Goal: Task Accomplishment & Management: Use online tool/utility

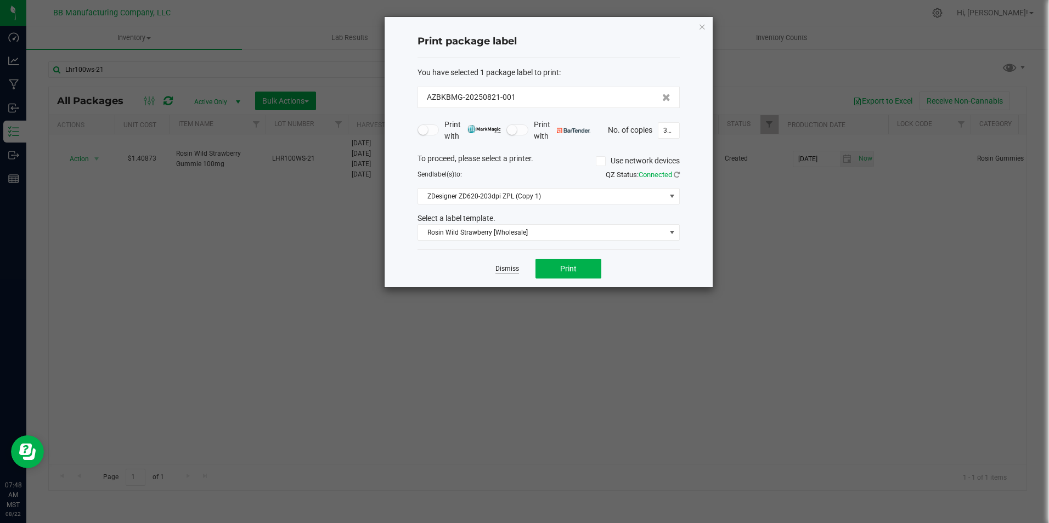
click at [500, 273] on link "Dismiss" at bounding box center [507, 268] width 24 height 9
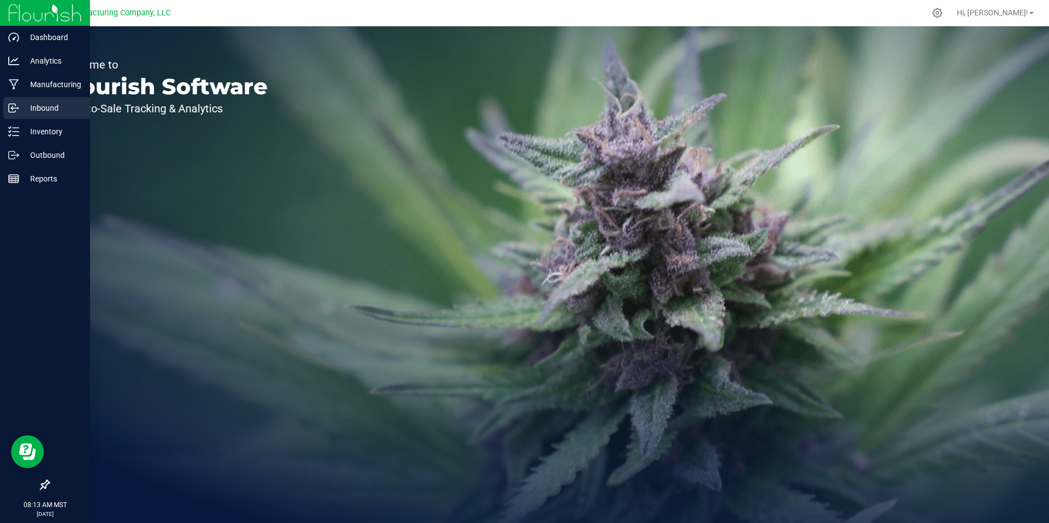
click at [58, 110] on p "Inbound" at bounding box center [52, 107] width 66 height 13
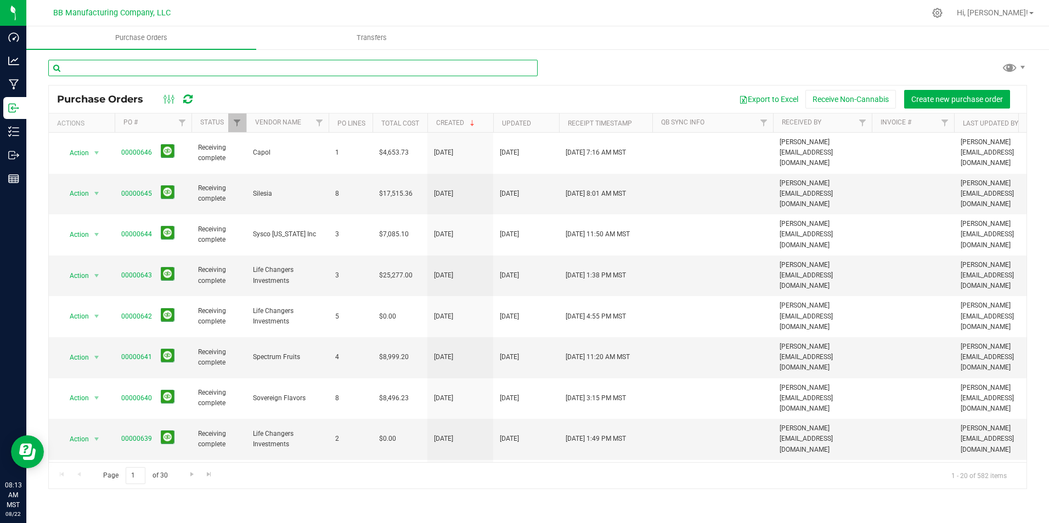
click at [227, 67] on input "text" at bounding box center [292, 68] width 489 height 16
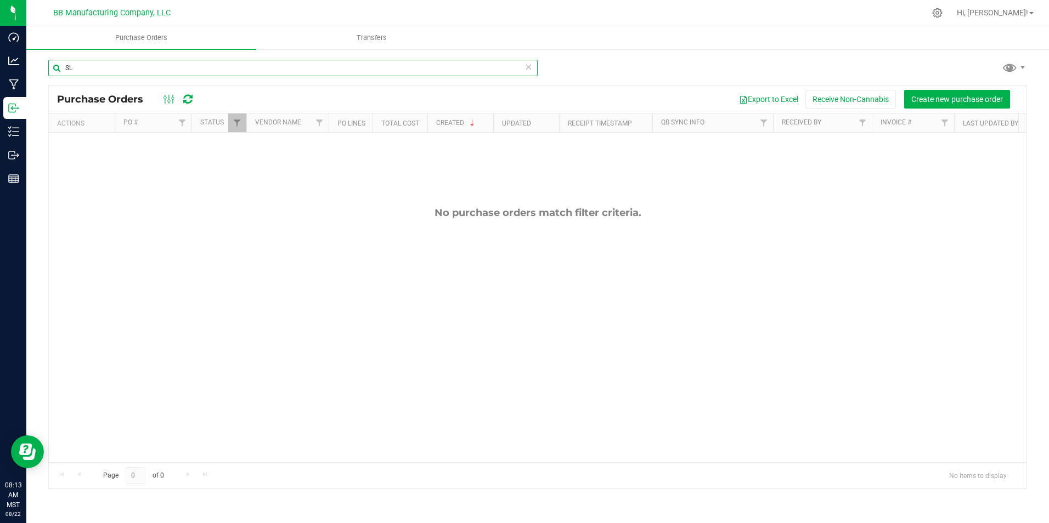
type input "S"
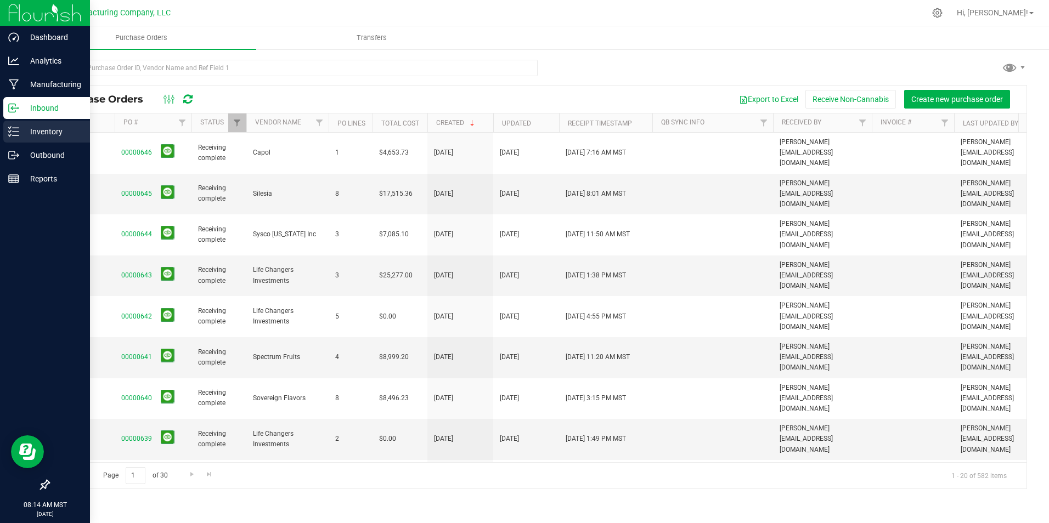
click at [21, 131] on p "Inventory" at bounding box center [52, 131] width 66 height 13
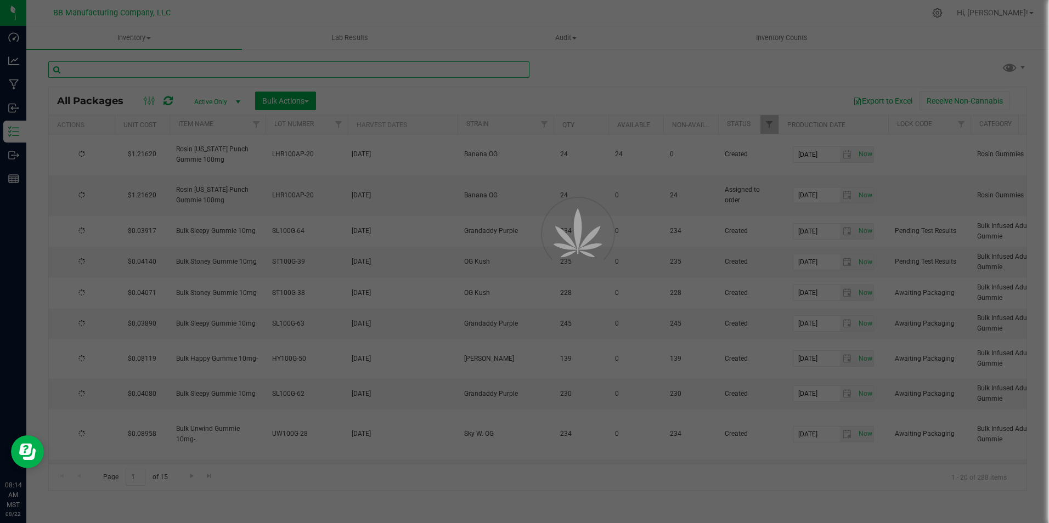
click at [179, 70] on input "text" at bounding box center [288, 69] width 481 height 16
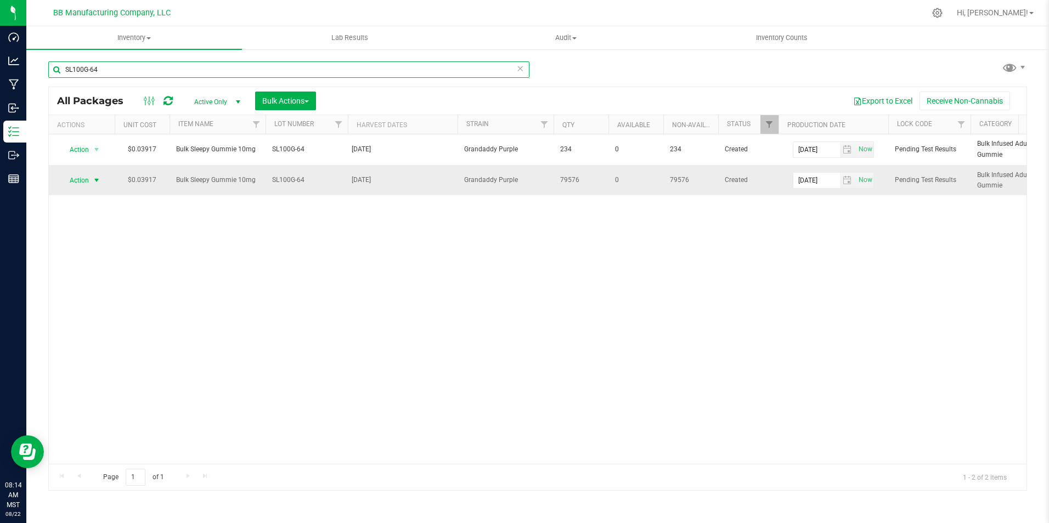
type input "SL100G-64"
click at [97, 185] on span "select" at bounding box center [97, 180] width 14 height 15
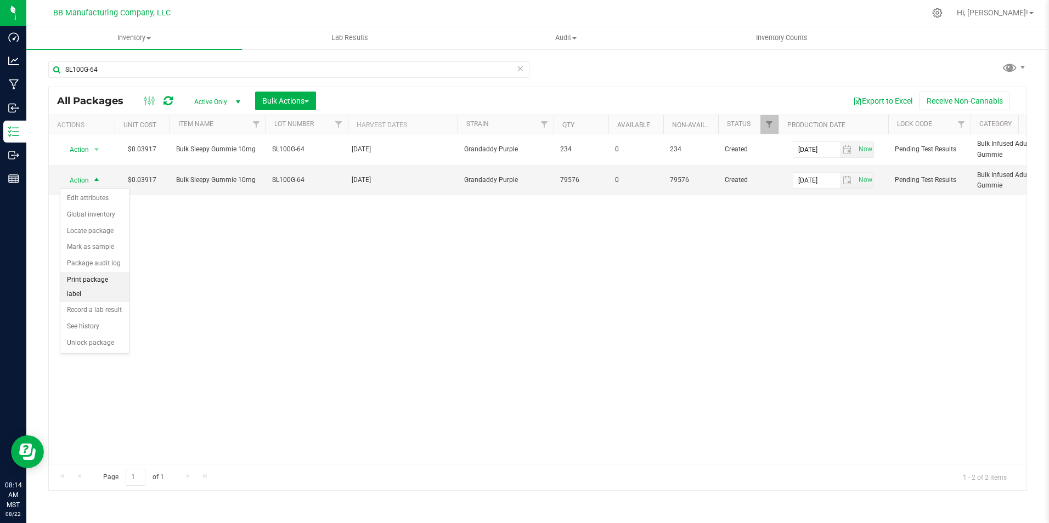
click at [108, 284] on li "Print package label" at bounding box center [94, 287] width 69 height 30
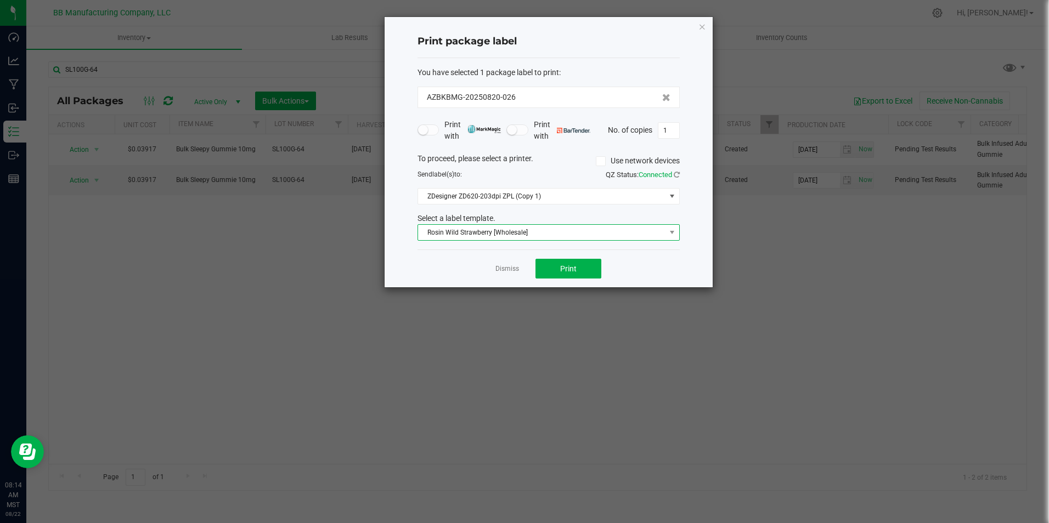
click at [671, 237] on span at bounding box center [672, 232] width 14 height 15
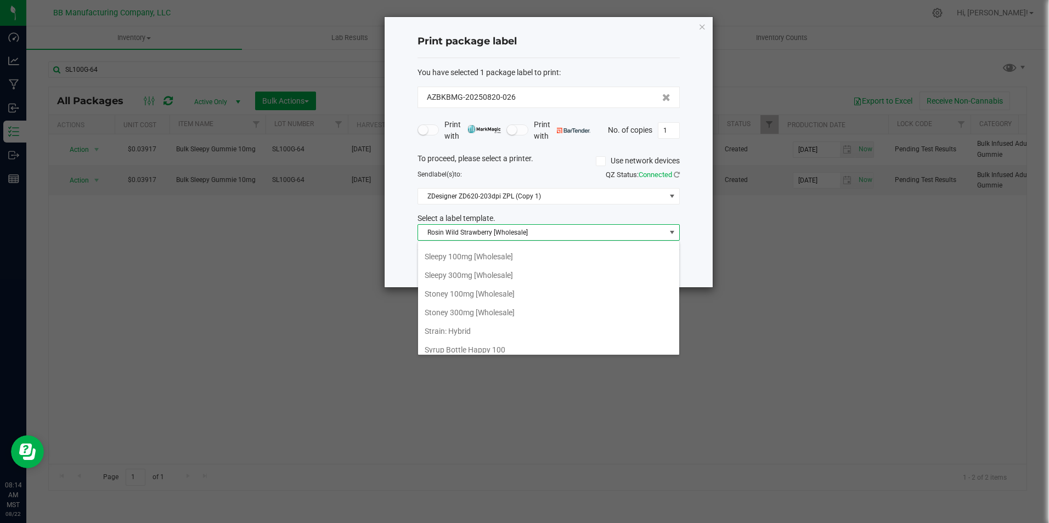
scroll to position [704, 0]
click at [465, 280] on li "Sleepy 100mg [Wholesale]" at bounding box center [548, 276] width 261 height 19
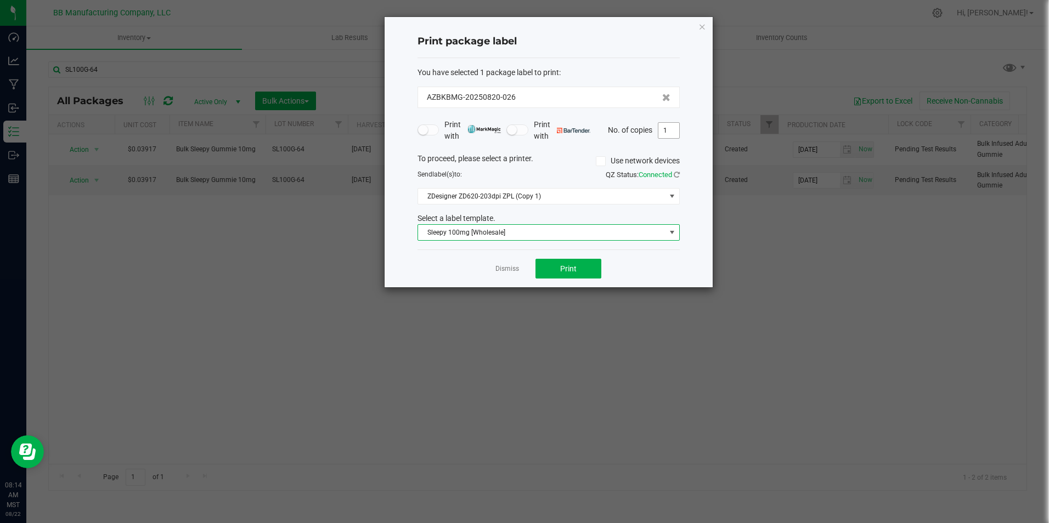
click at [676, 132] on input "1" at bounding box center [668, 130] width 21 height 15
type input "1"
type input "20"
click at [579, 272] on button "Print" at bounding box center [568, 269] width 66 height 20
click at [578, 269] on button "Print" at bounding box center [568, 269] width 66 height 20
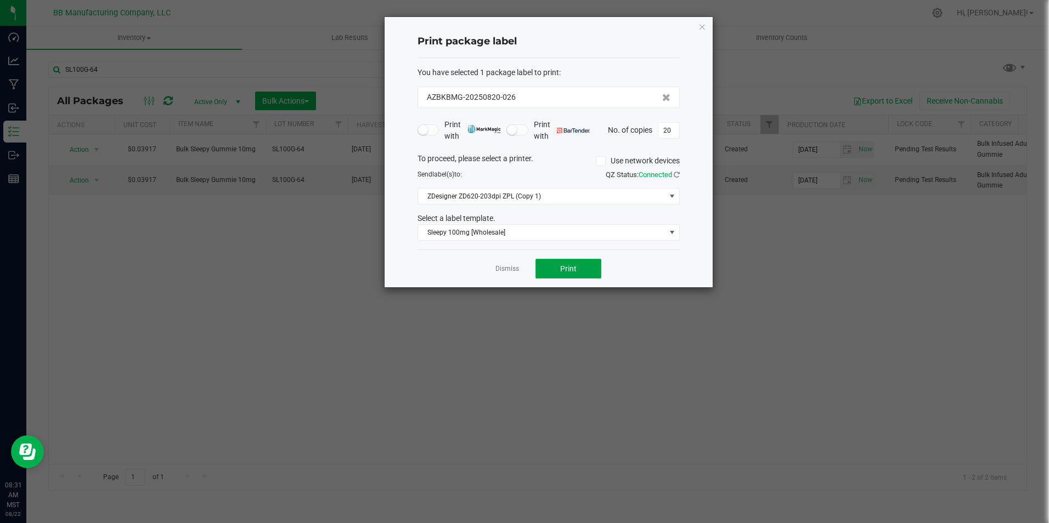
click at [566, 274] on button "Print" at bounding box center [568, 269] width 66 height 20
click at [701, 27] on icon "button" at bounding box center [702, 26] width 8 height 13
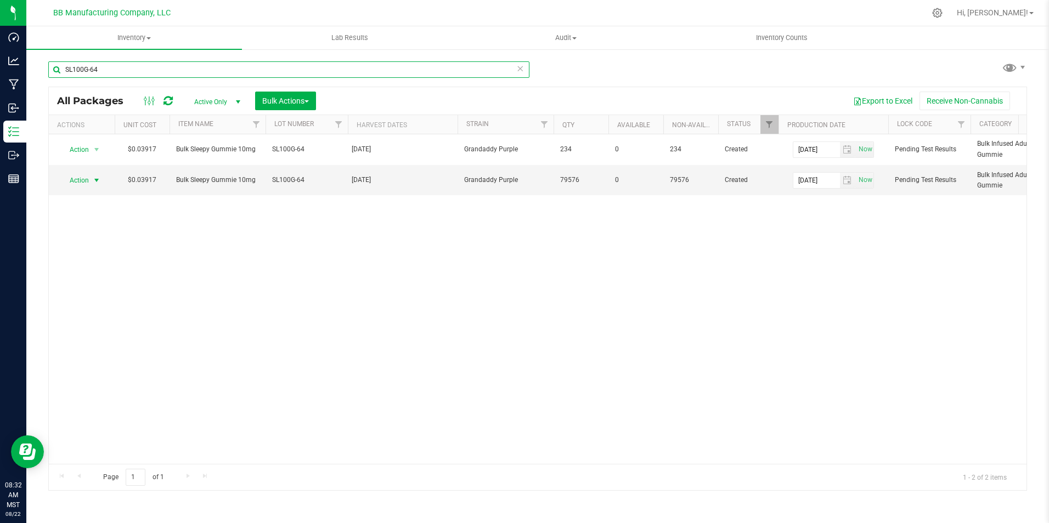
click at [126, 67] on input "SL100G-64" at bounding box center [288, 69] width 481 height 16
type input "ST100G-39"
click at [98, 181] on span "select" at bounding box center [96, 180] width 9 height 9
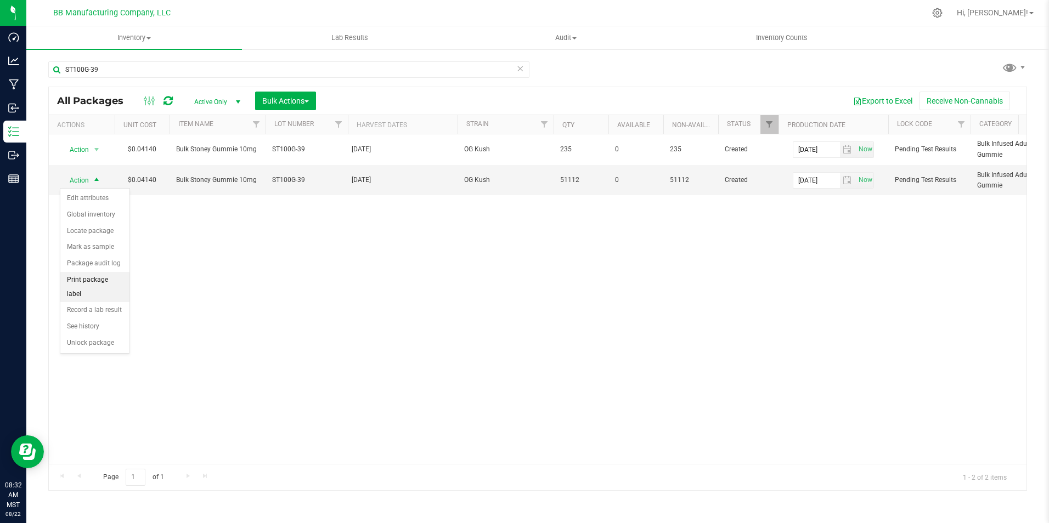
click at [115, 281] on li "Print package label" at bounding box center [94, 287] width 69 height 30
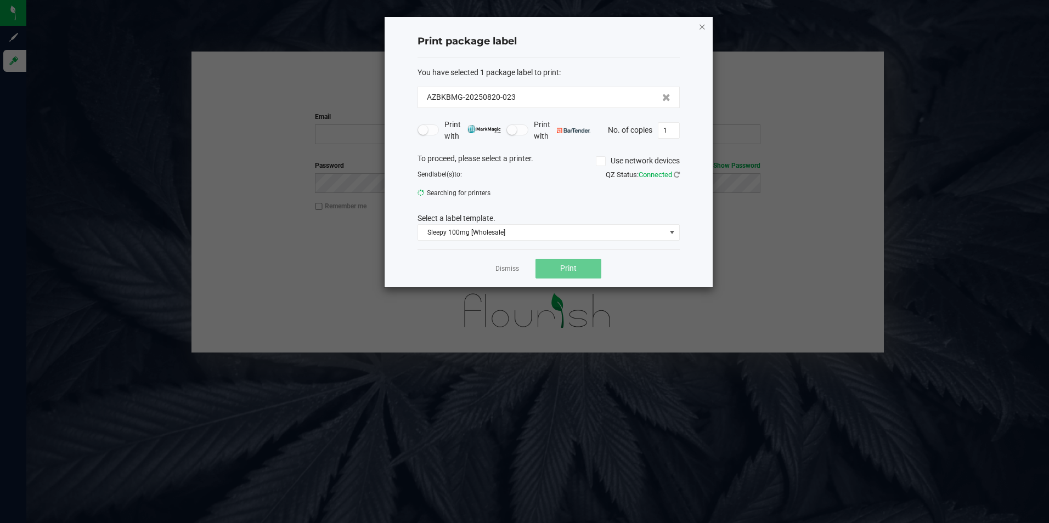
click at [704, 22] on icon "button" at bounding box center [702, 26] width 8 height 13
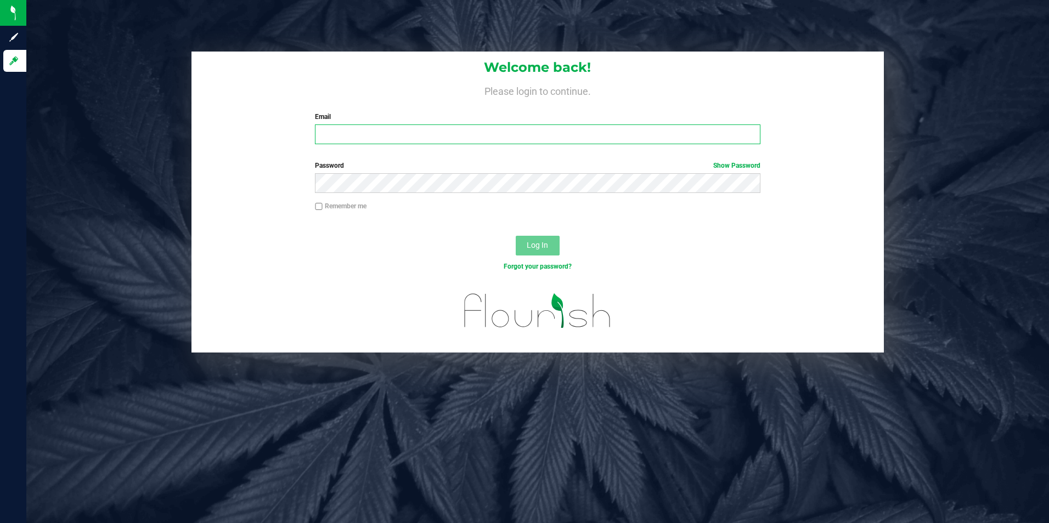
click at [533, 141] on input "Email" at bounding box center [537, 135] width 445 height 20
click at [498, 132] on input "[PERSON_NAME][EMAIL_ADDRESS][DOMAIN_NAME]" at bounding box center [537, 135] width 445 height 20
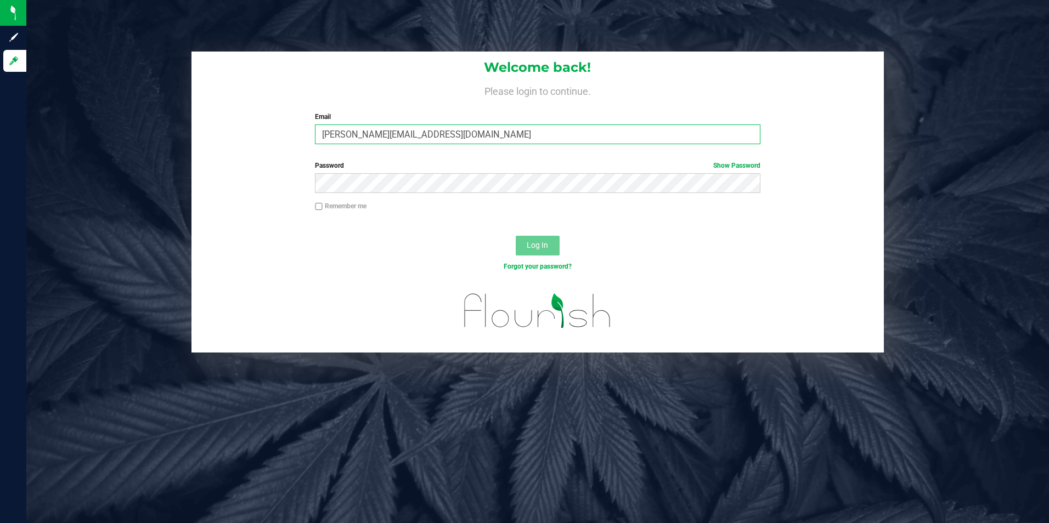
click at [423, 137] on input "[PERSON_NAME][EMAIL_ADDRESS][DOMAIN_NAME]" at bounding box center [537, 135] width 445 height 20
click at [417, 137] on input "[PERSON_NAME][EMAIL_ADDRESS][DOMAIN_NAME]" at bounding box center [537, 135] width 445 height 20
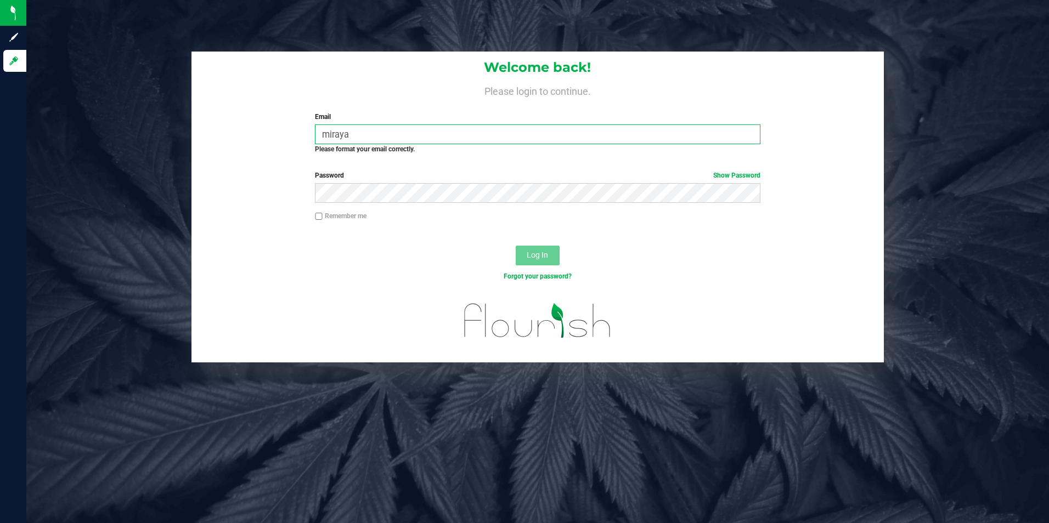
type input "[EMAIL_ADDRESS][DOMAIN_NAME]"
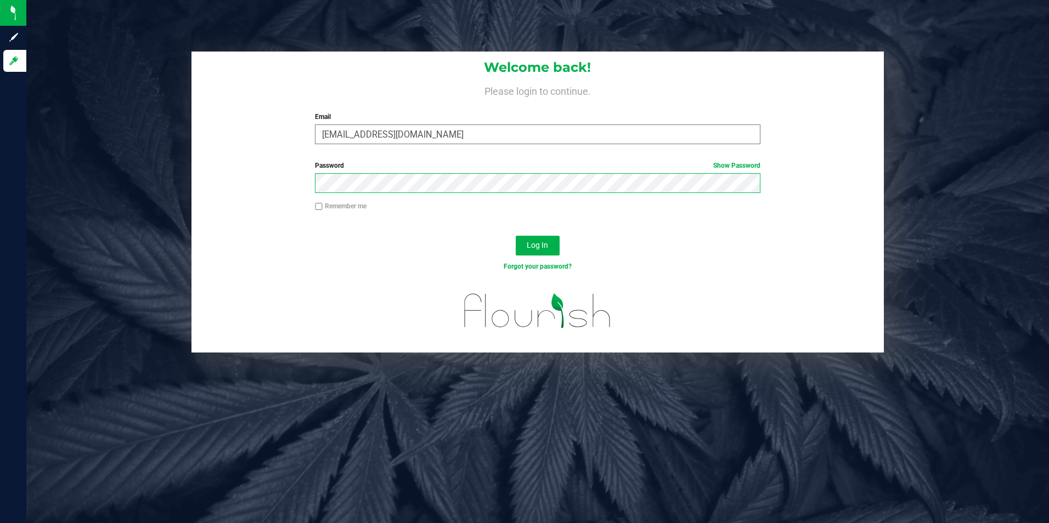
click at [516, 236] on button "Log In" at bounding box center [538, 246] width 44 height 20
